Goal: Information Seeking & Learning: Learn about a topic

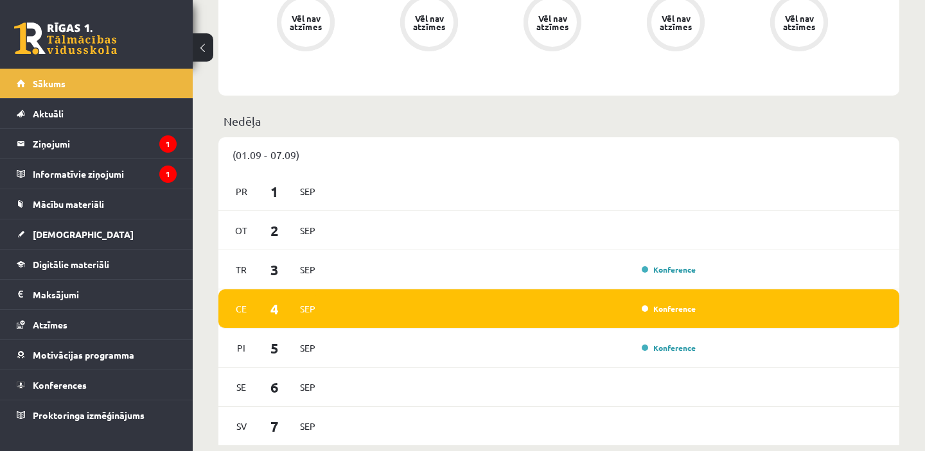
scroll to position [652, 0]
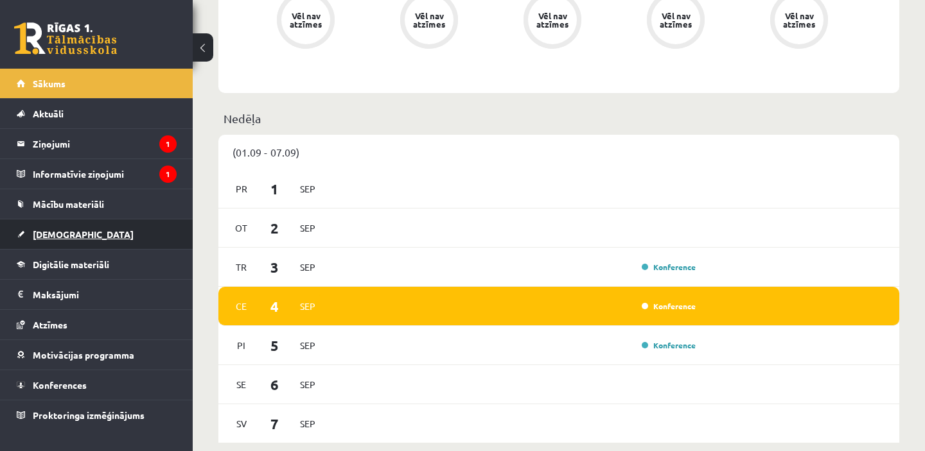
click at [77, 236] on link "[DEMOGRAPHIC_DATA]" at bounding box center [97, 235] width 160 height 30
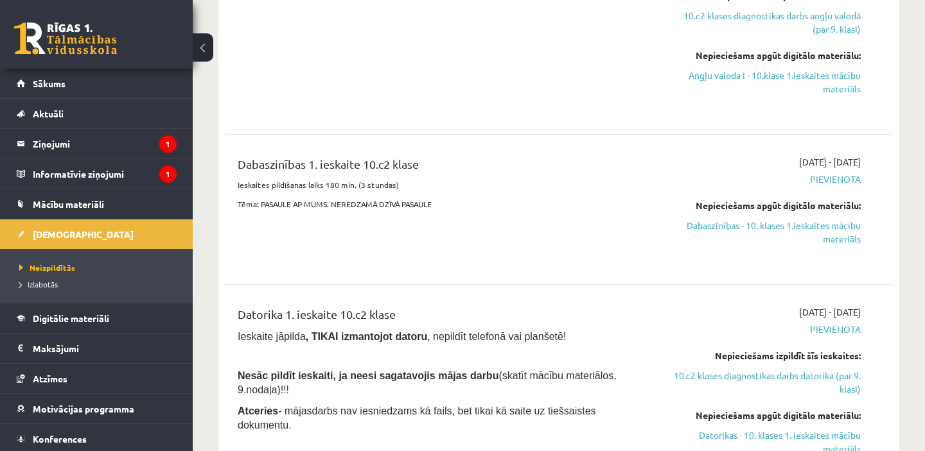
scroll to position [419, 0]
click at [820, 229] on link "Dabaszinības - 10. klases 1.ieskaites mācību materiāls" at bounding box center [763, 231] width 195 height 27
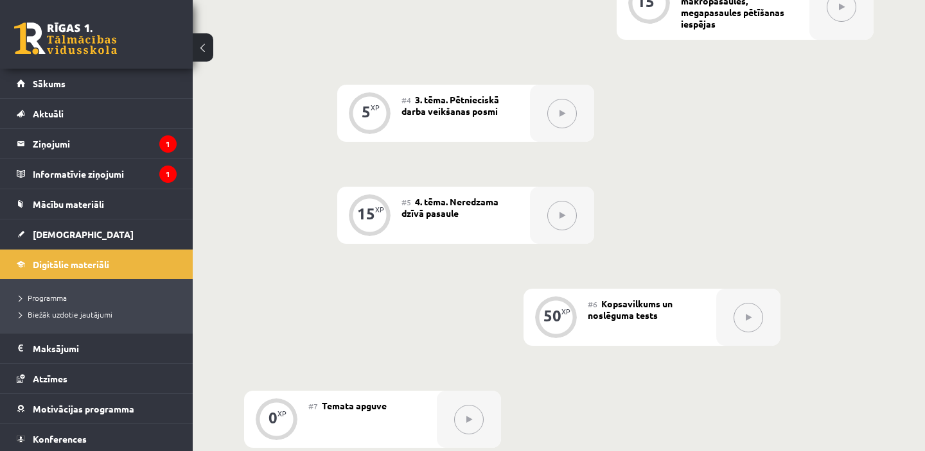
scroll to position [575, 0]
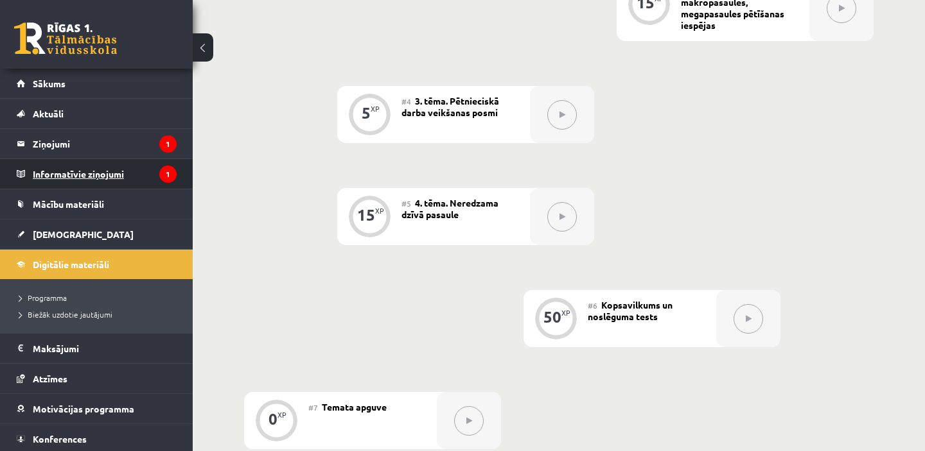
click at [82, 177] on legend "Informatīvie ziņojumi 1" at bounding box center [105, 174] width 144 height 30
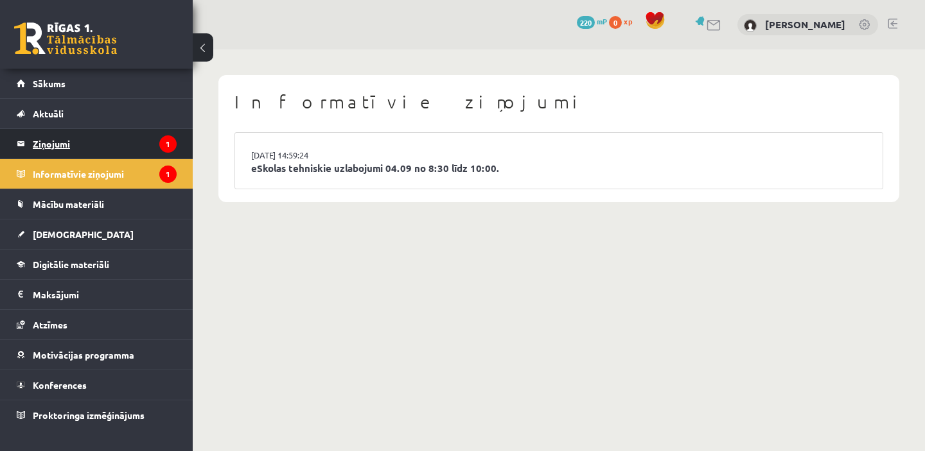
click at [71, 146] on legend "Ziņojumi 1" at bounding box center [105, 144] width 144 height 30
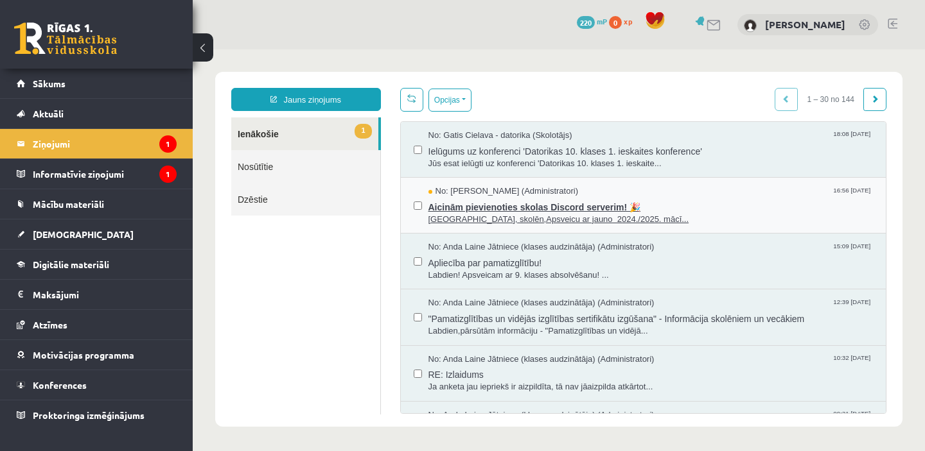
click at [471, 211] on span "Aicinām pievienoties skolas Discord serverim! 🎉" at bounding box center [650, 206] width 445 height 16
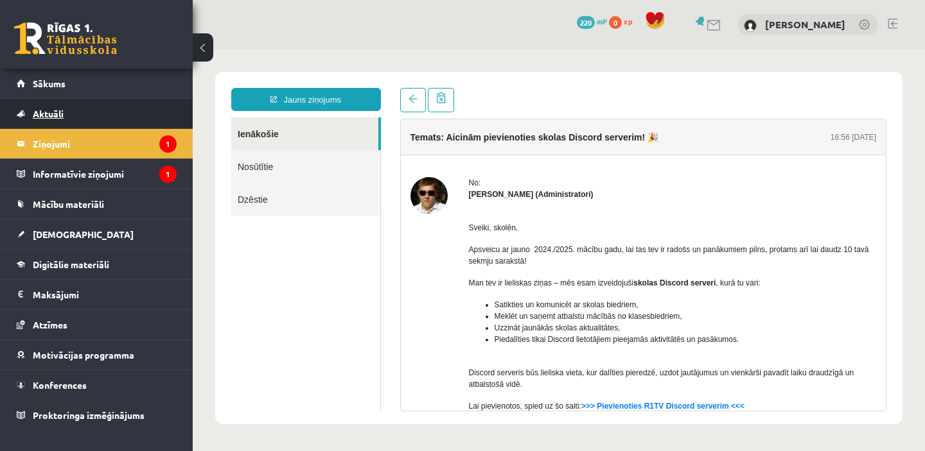
click at [51, 112] on span "Aktuāli" at bounding box center [48, 114] width 31 height 12
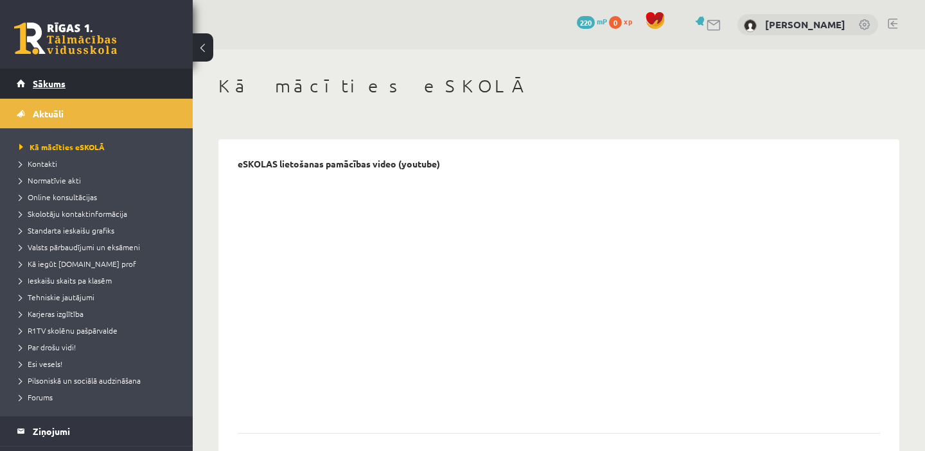
click at [51, 83] on span "Sākums" at bounding box center [49, 84] width 33 height 12
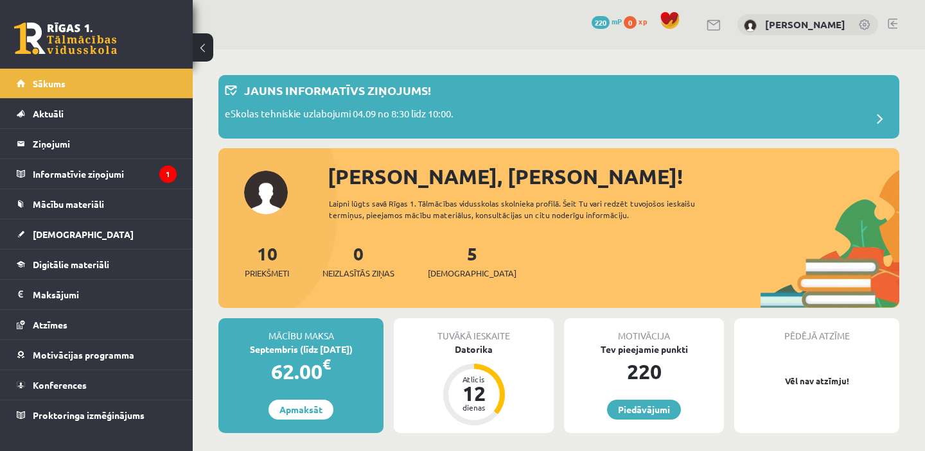
click at [47, 117] on span "Aktuāli" at bounding box center [48, 114] width 31 height 12
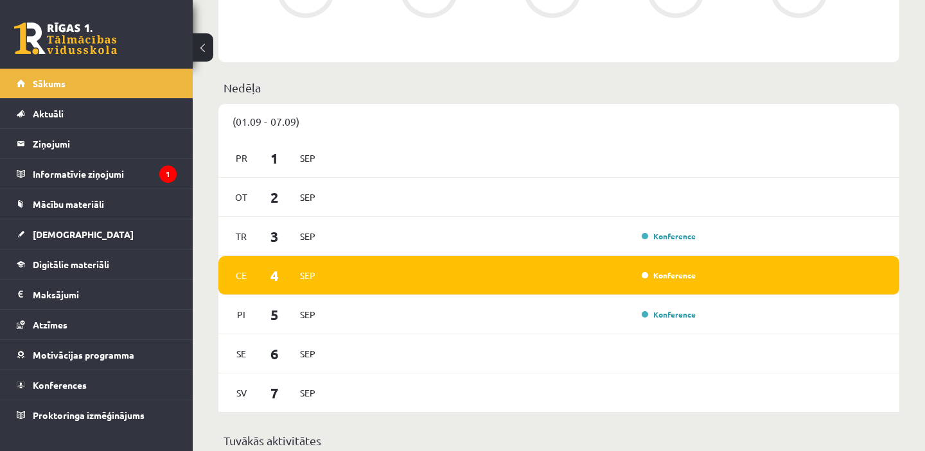
scroll to position [702, 0]
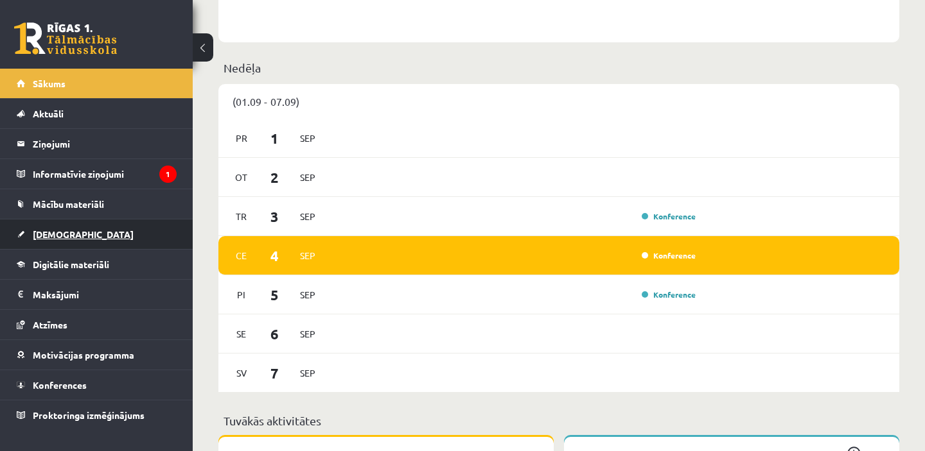
click at [63, 230] on span "[DEMOGRAPHIC_DATA]" at bounding box center [83, 235] width 101 height 12
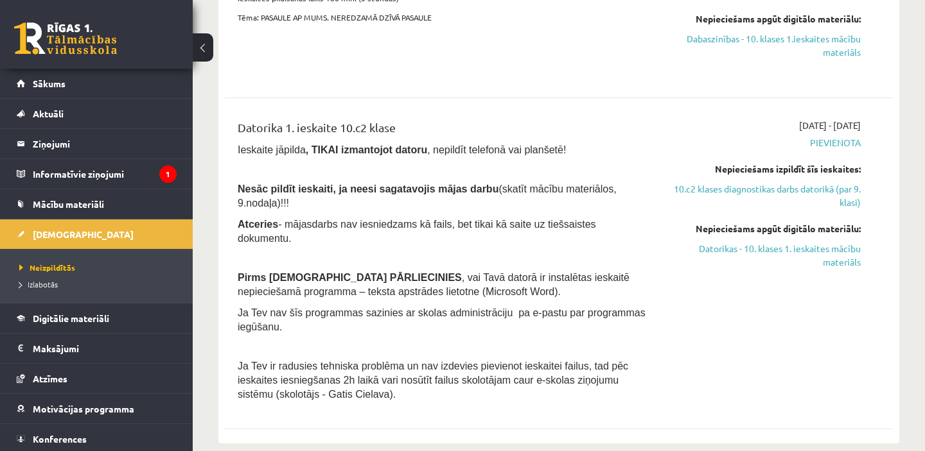
scroll to position [600, 0]
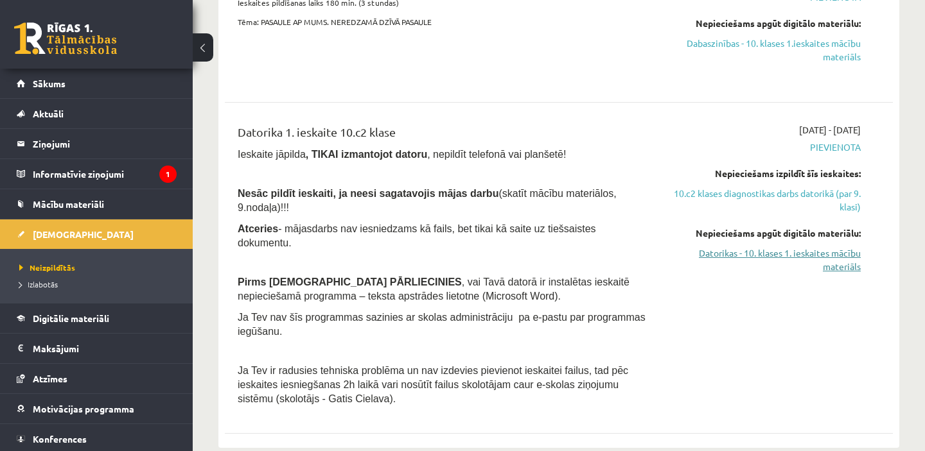
click at [763, 257] on link "Datorikas - 10. klases 1. ieskaites mācību materiāls" at bounding box center [763, 260] width 195 height 27
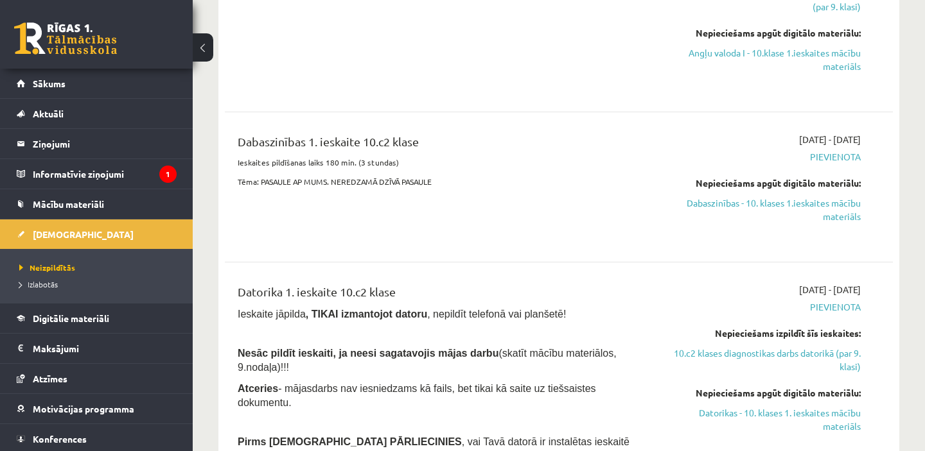
scroll to position [445, 0]
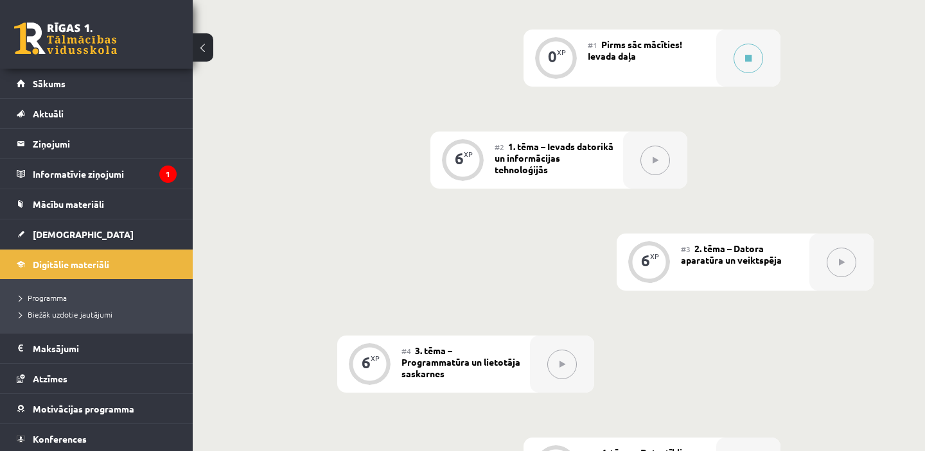
scroll to position [398, 0]
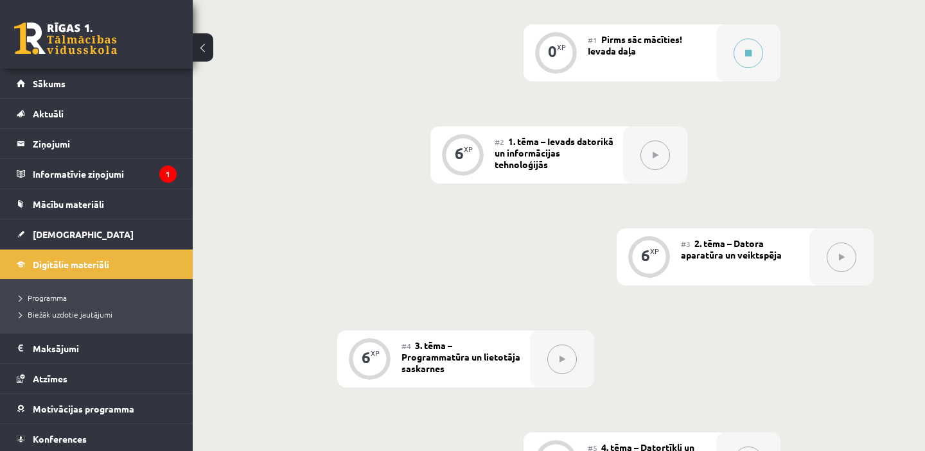
click at [655, 155] on icon at bounding box center [655, 156] width 6 height 8
click at [718, 50] on div at bounding box center [748, 52] width 64 height 57
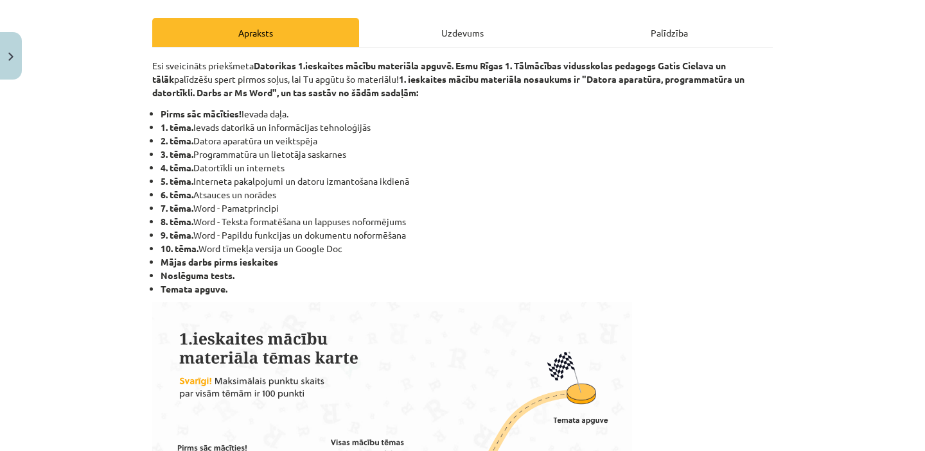
scroll to position [0, 0]
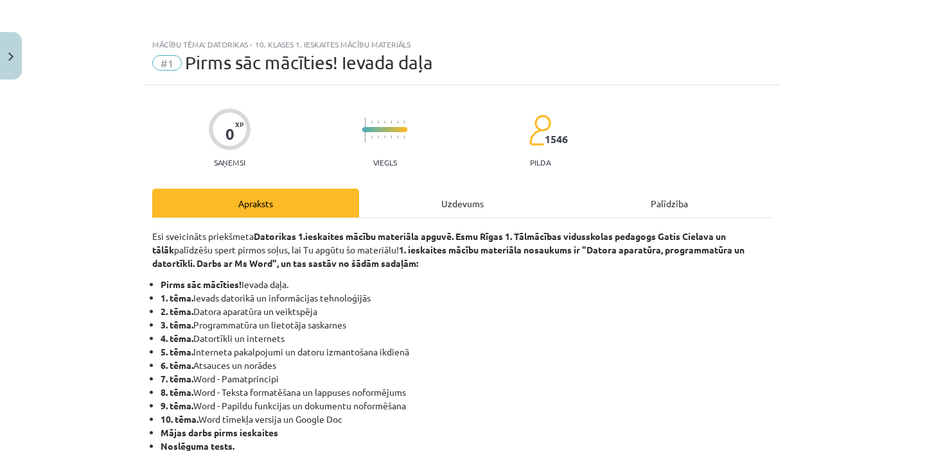
click at [465, 211] on div "Uzdevums" at bounding box center [462, 203] width 207 height 29
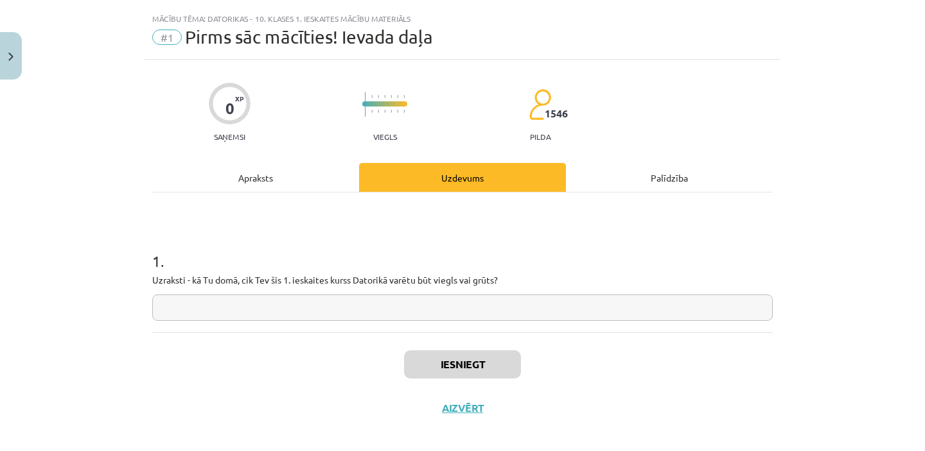
scroll to position [32, 0]
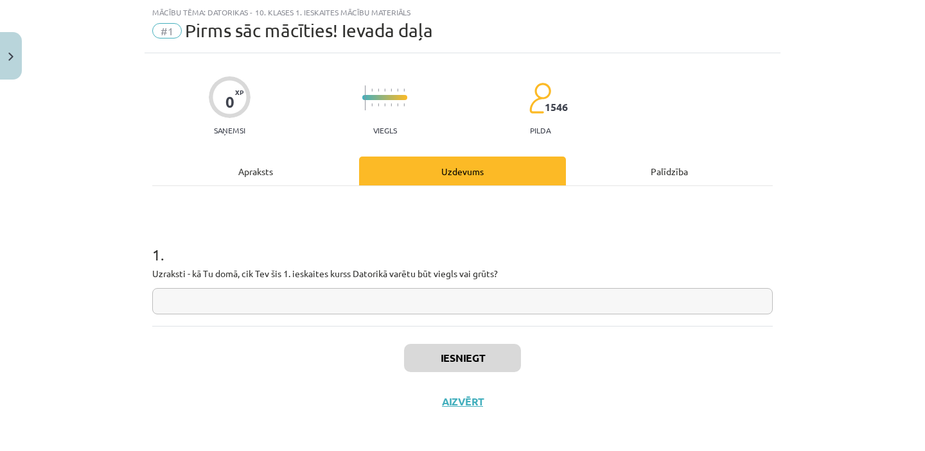
click at [258, 176] on div "Apraksts" at bounding box center [255, 171] width 207 height 29
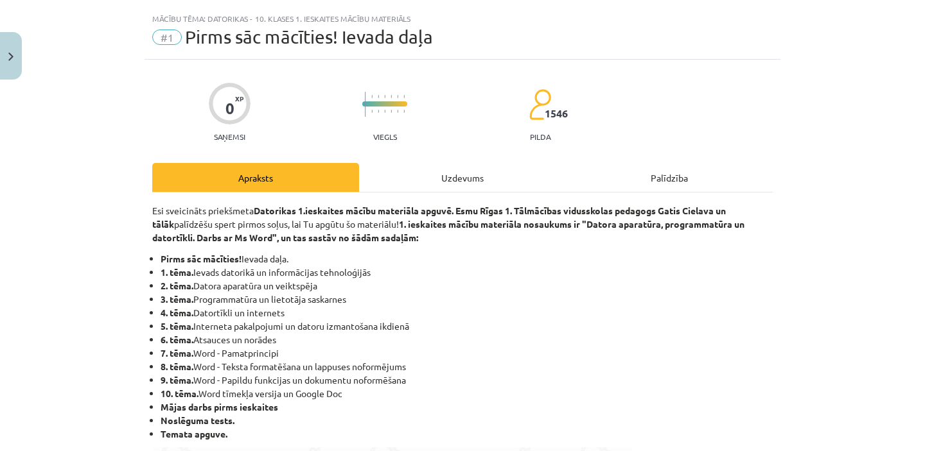
scroll to position [0, 0]
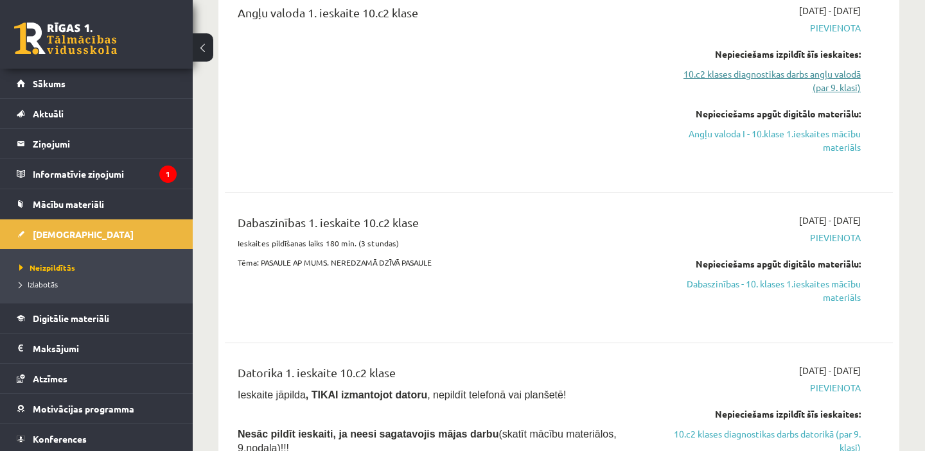
scroll to position [365, 0]
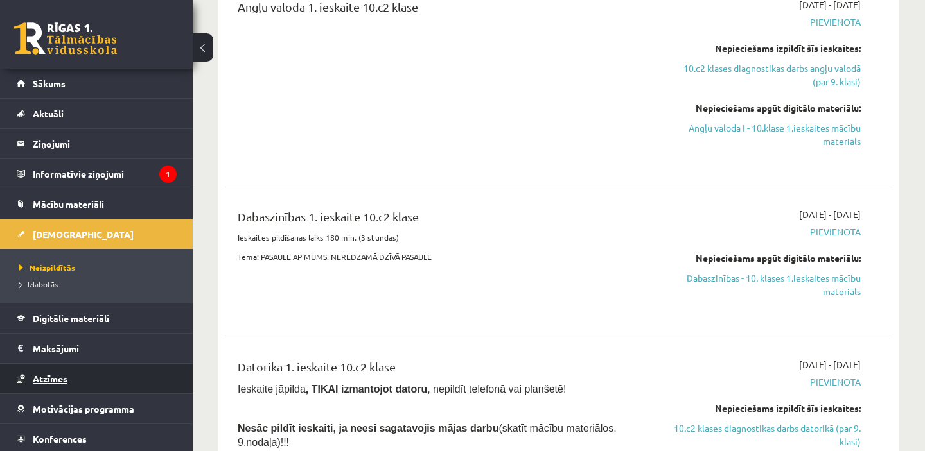
click at [48, 382] on span "Atzīmes" at bounding box center [50, 379] width 35 height 12
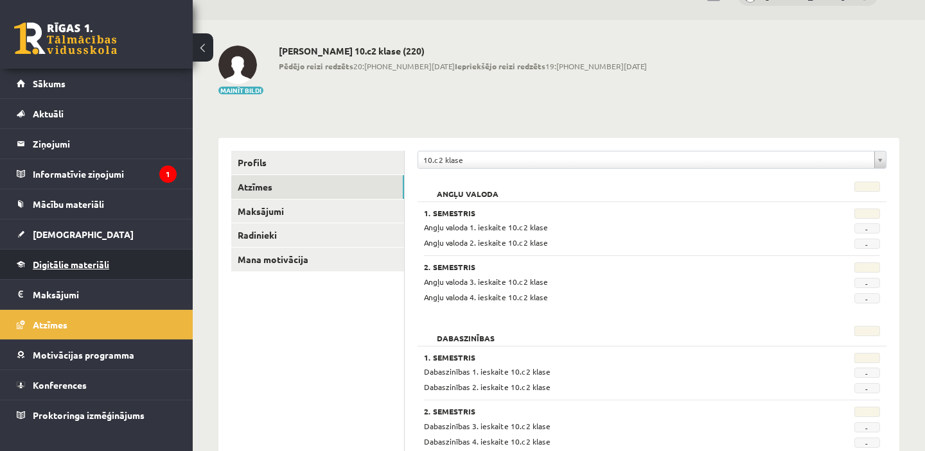
scroll to position [27, 0]
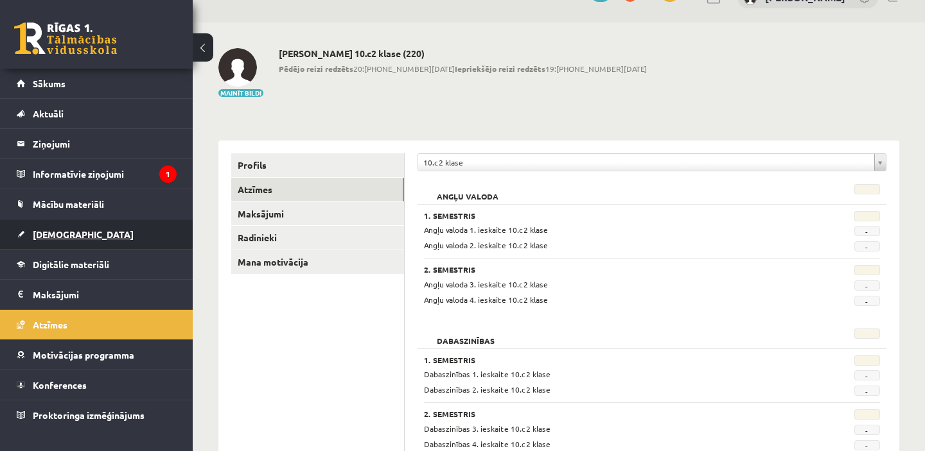
click at [74, 228] on link "[DEMOGRAPHIC_DATA]" at bounding box center [97, 235] width 160 height 30
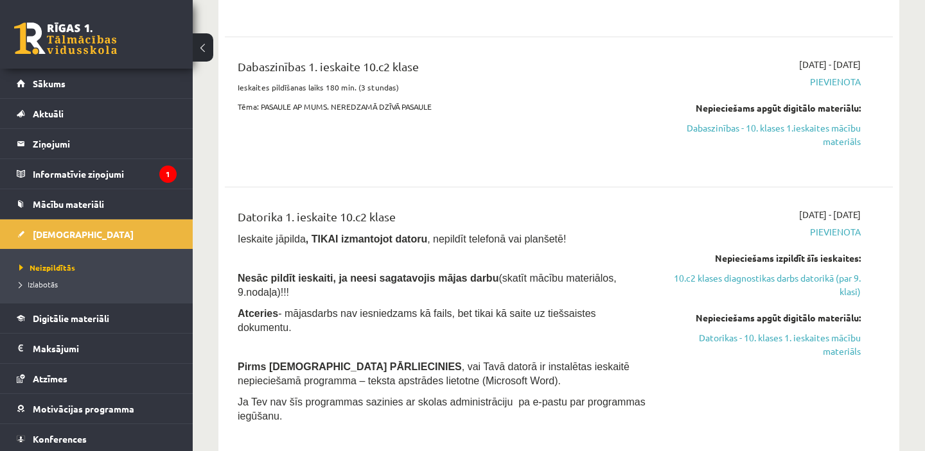
scroll to position [520, 0]
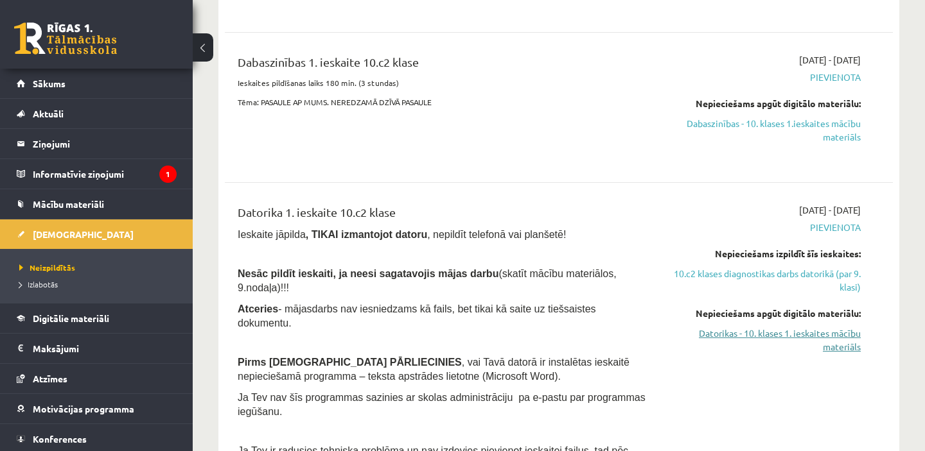
click at [735, 336] on link "Datorikas - 10. klases 1. ieskaites mācību materiāls" at bounding box center [763, 340] width 195 height 27
click at [763, 332] on link "Datorikas - 10. klases 1. ieskaites mācību materiāls" at bounding box center [763, 340] width 195 height 27
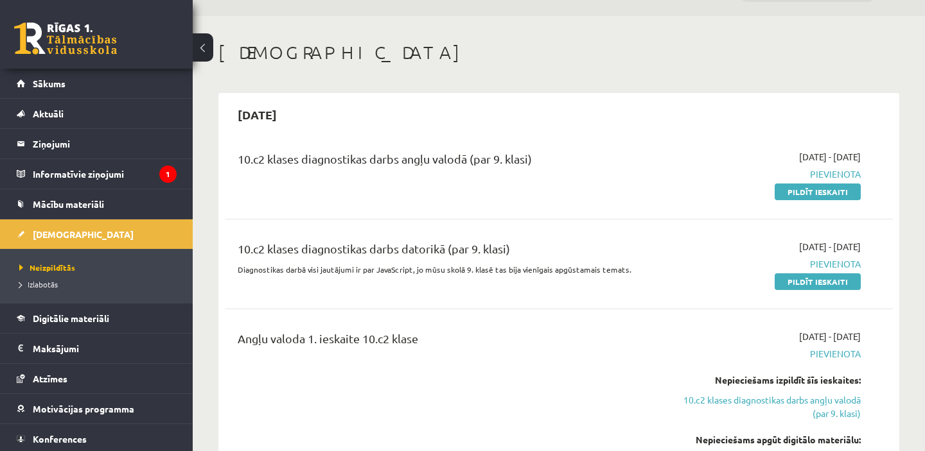
scroll to position [41, 0]
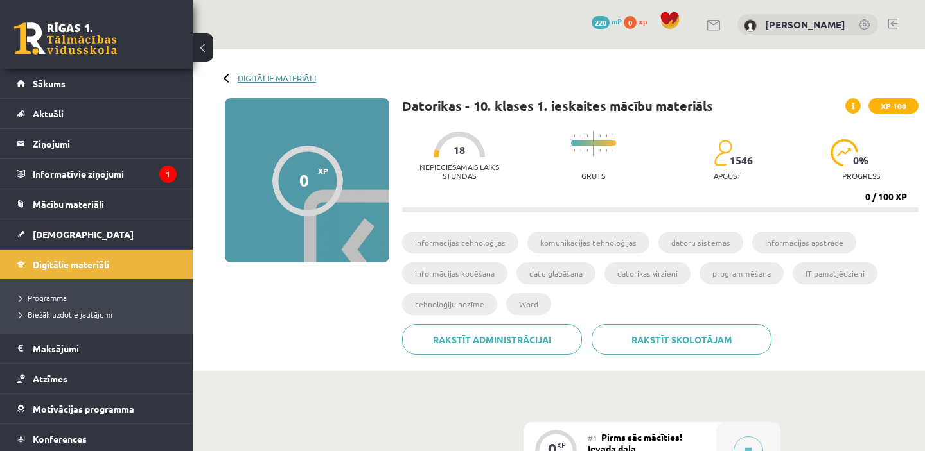
click at [249, 75] on link "Digitālie materiāli" at bounding box center [277, 78] width 78 height 10
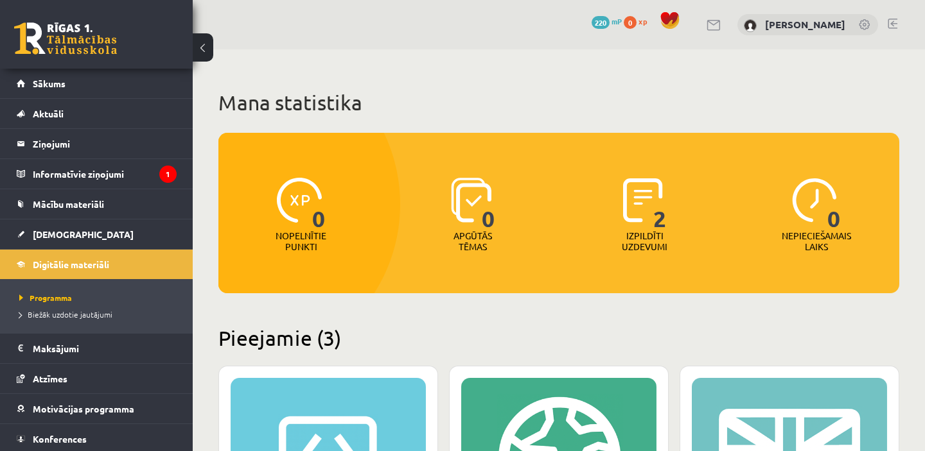
click at [654, 234] on p "Izpildīti uzdevumi" at bounding box center [645, 242] width 50 height 22
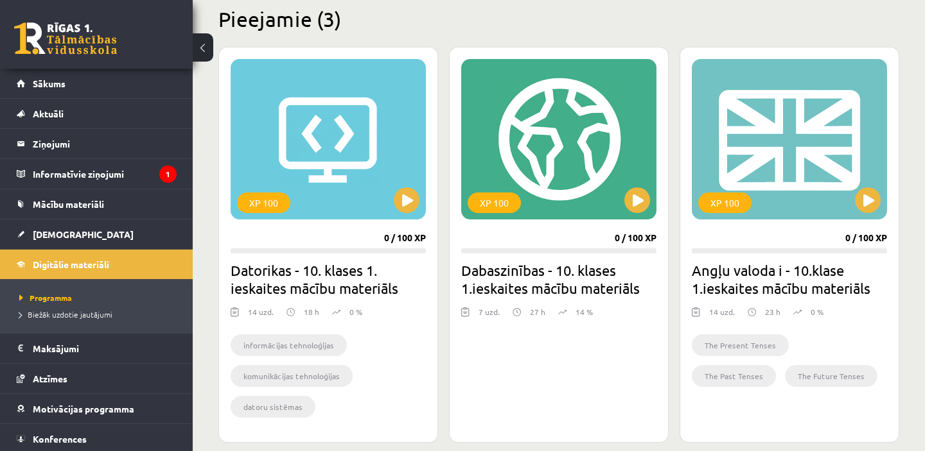
scroll to position [362, 0]
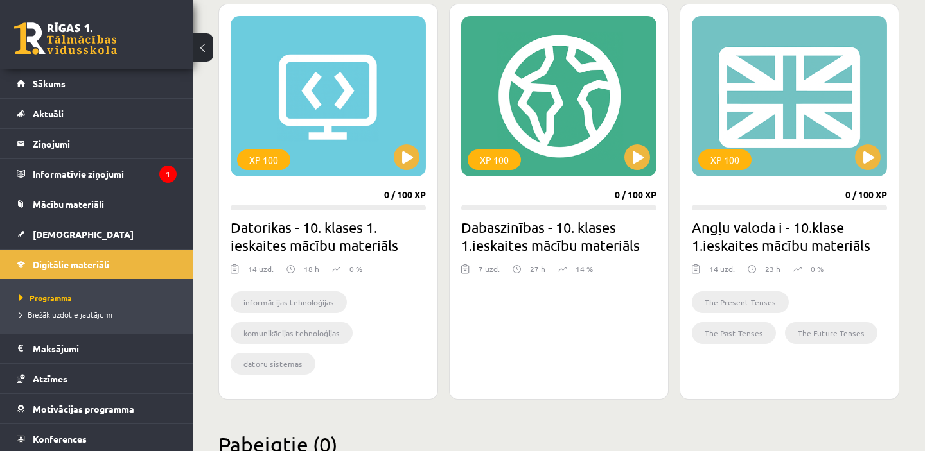
click at [55, 262] on span "Digitālie materiāli" at bounding box center [71, 265] width 76 height 12
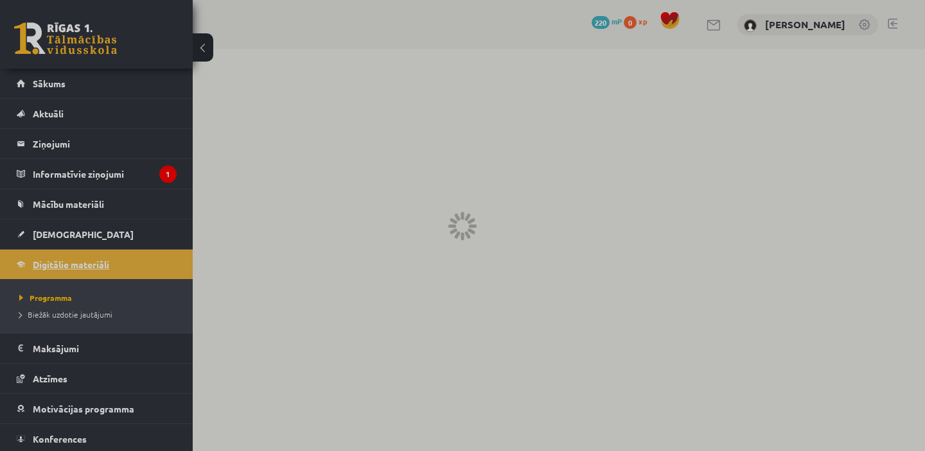
scroll to position [0, 0]
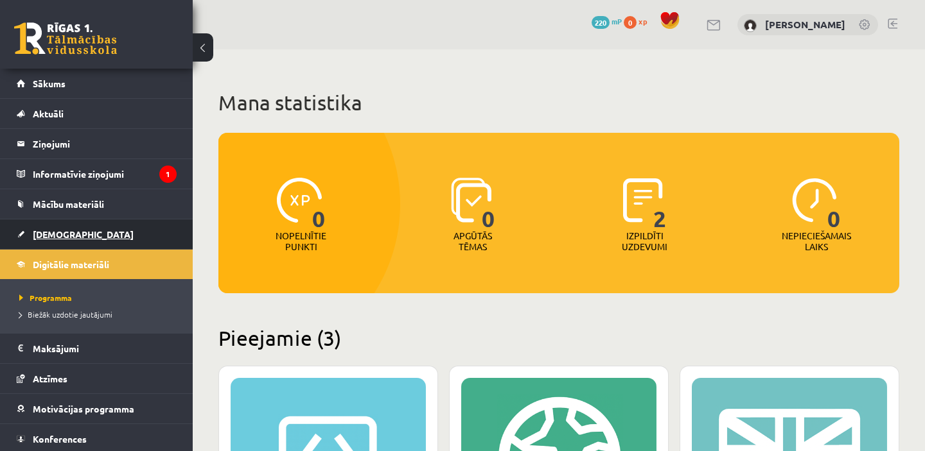
click at [64, 231] on span "[DEMOGRAPHIC_DATA]" at bounding box center [83, 235] width 101 height 12
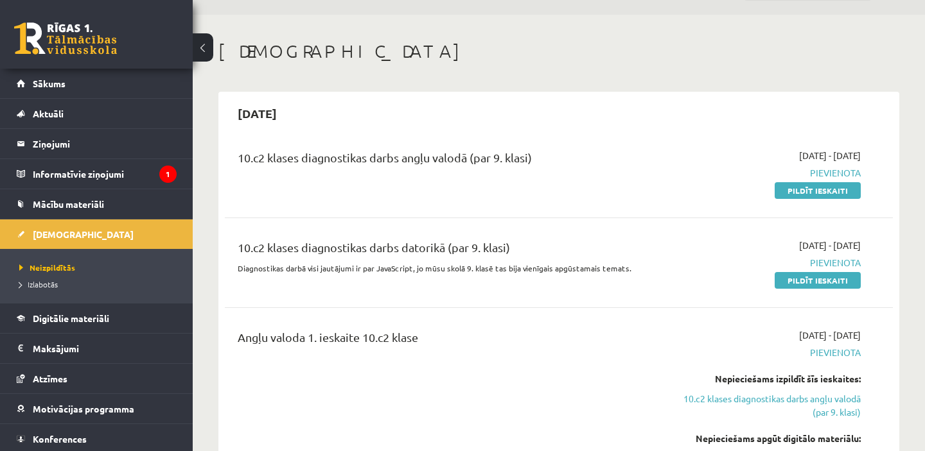
scroll to position [39, 0]
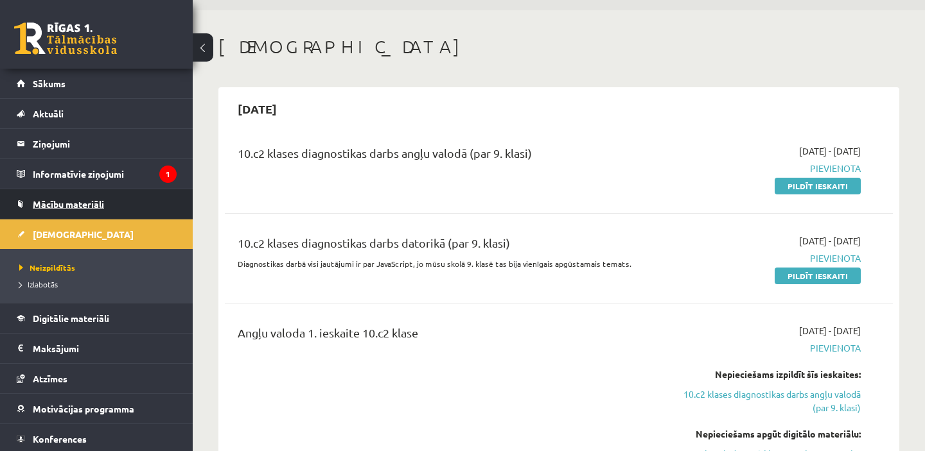
click at [99, 200] on span "Mācību materiāli" at bounding box center [68, 204] width 71 height 12
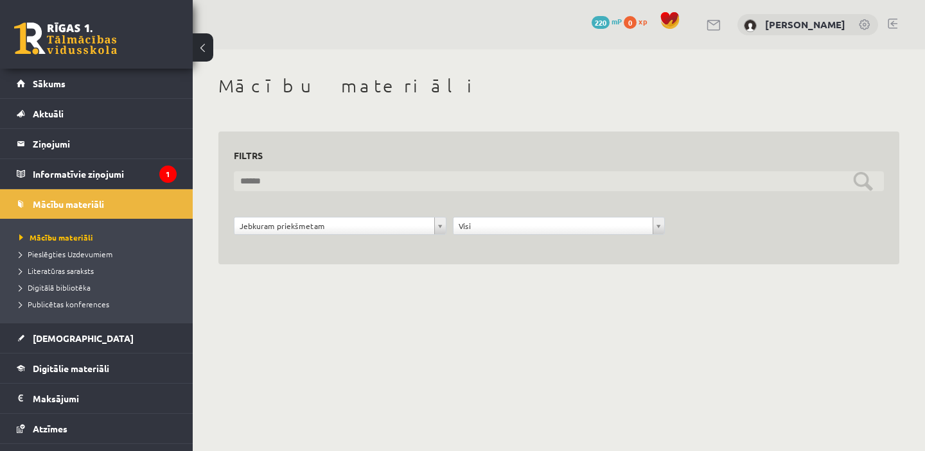
click at [279, 187] on input "text" at bounding box center [559, 181] width 650 height 20
click at [279, 188] on input "text" at bounding box center [559, 181] width 650 height 20
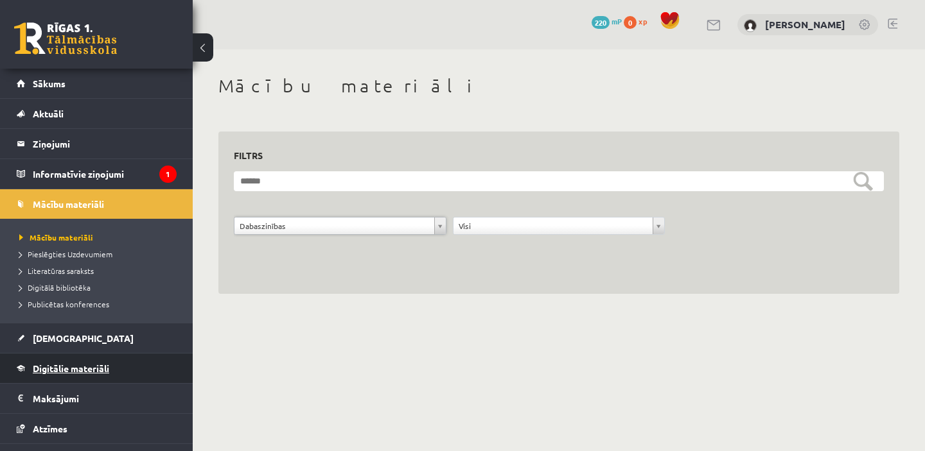
click at [65, 363] on span "Digitālie materiāli" at bounding box center [71, 369] width 76 height 12
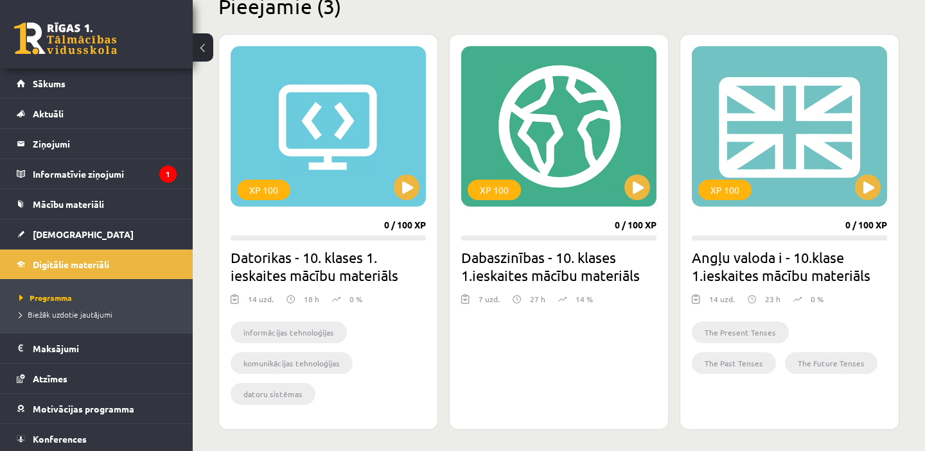
scroll to position [341, 0]
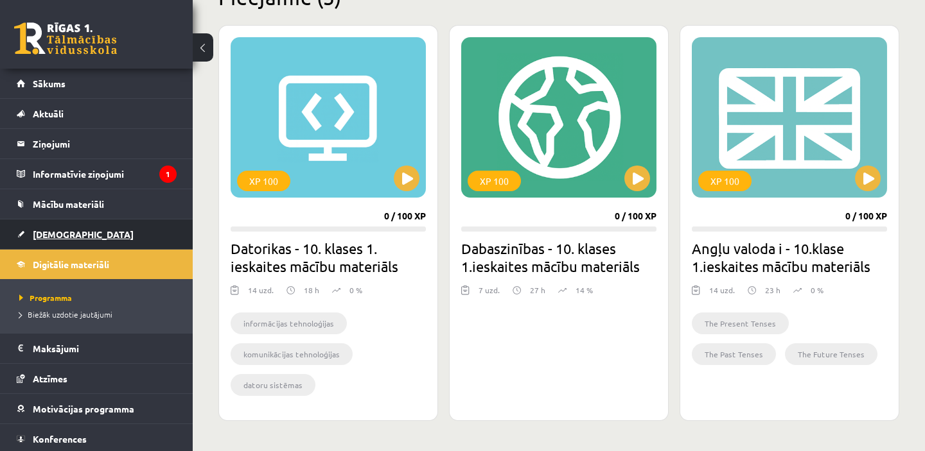
click at [60, 234] on span "[DEMOGRAPHIC_DATA]" at bounding box center [83, 235] width 101 height 12
